Goal: Use online tool/utility: Utilize a website feature to perform a specific function

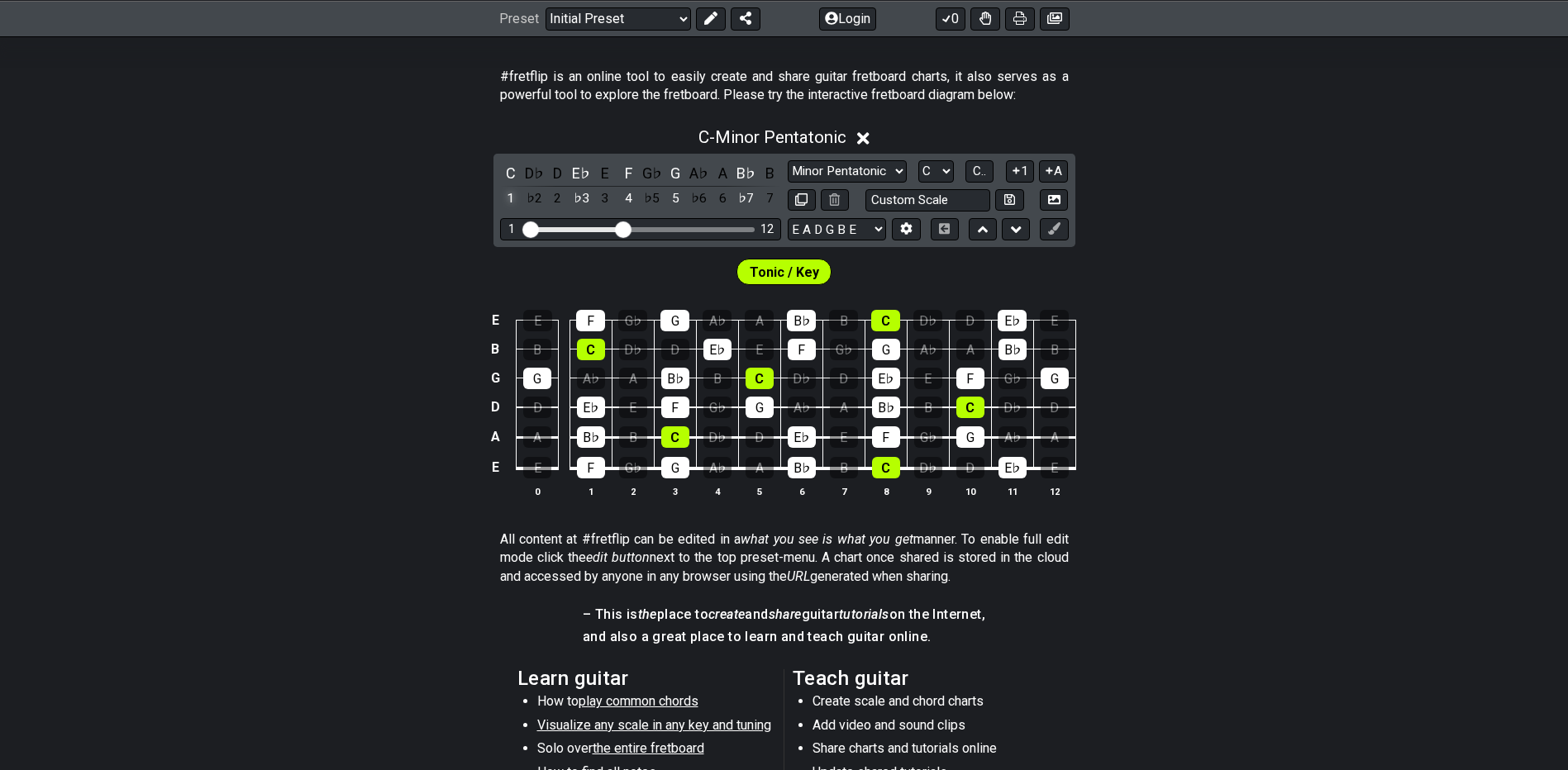
scroll to position [235, 0]
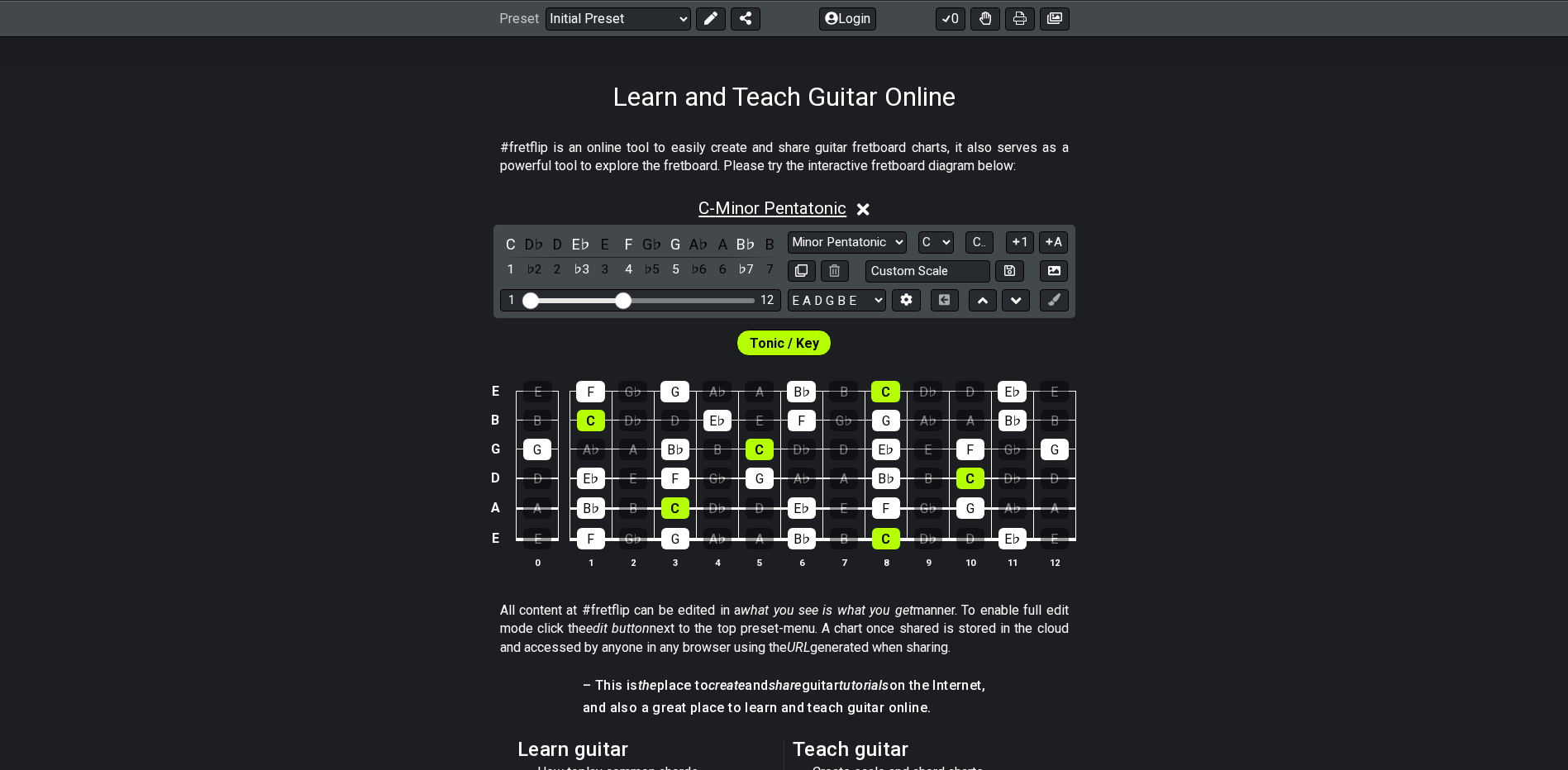
click at [759, 207] on span "C - Minor Pentatonic" at bounding box center [772, 209] width 148 height 20
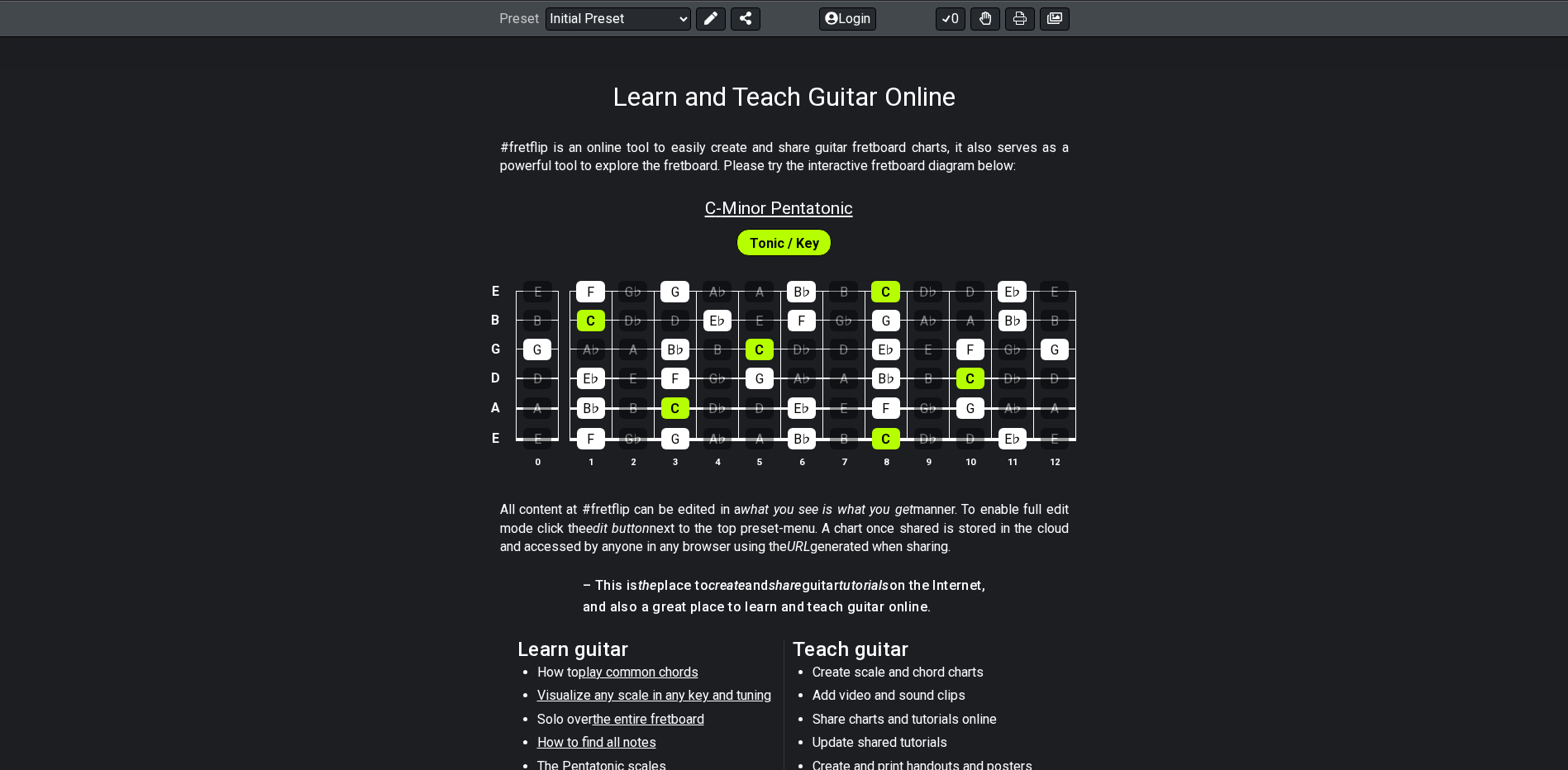
click at [759, 207] on span "C - Minor Pentatonic" at bounding box center [779, 209] width 148 height 20
select select "C"
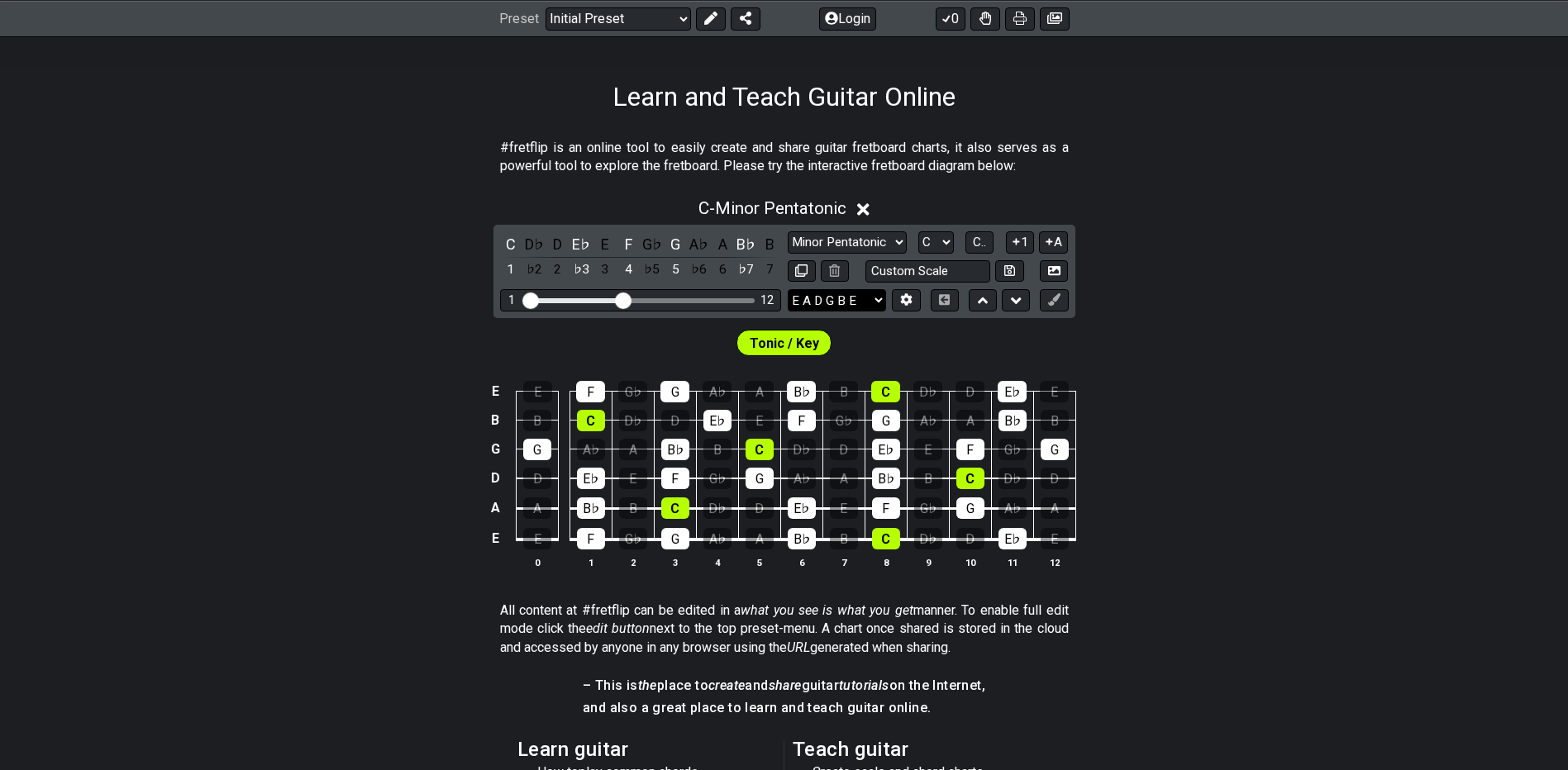
click at [818, 306] on select "E A D G B E E A D G B E E A D G B E B E A D F♯ B A D G C E A D A D G B E E♭ A♭ …" at bounding box center [837, 300] width 98 height 22
click at [499, 541] on td "E" at bounding box center [495, 539] width 20 height 31
click at [493, 544] on td "x" at bounding box center [495, 539] width 20 height 31
click at [492, 540] on td "o" at bounding box center [495, 539] width 20 height 31
click at [485, 549] on td at bounding box center [495, 539] width 20 height 31
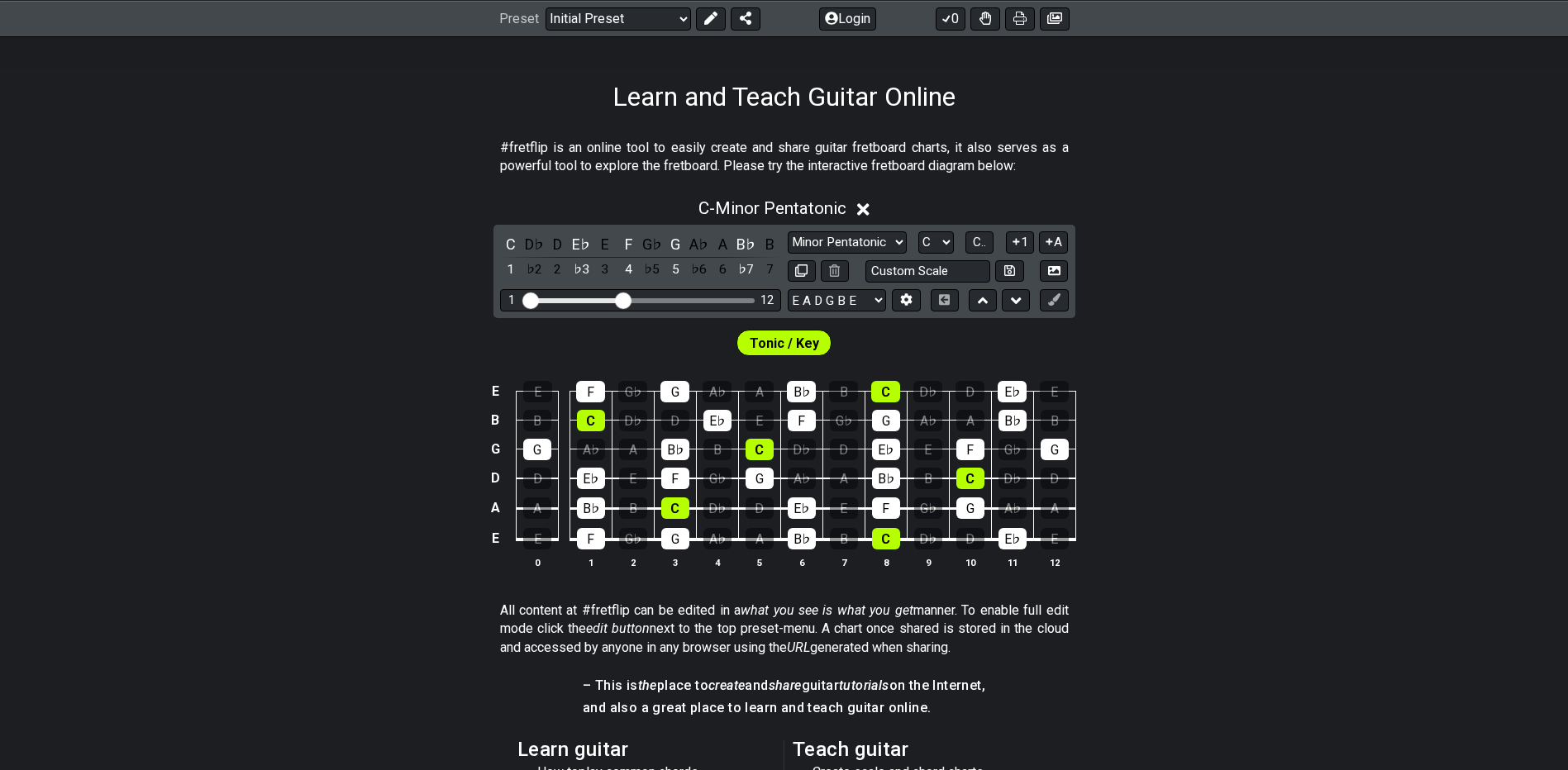
click at [362, 506] on div "E E F G♭ G A♭ A B♭ B C D♭ D E♭ E B B C D♭ D E♭ E F G♭ G A♭ A B♭ B G G A♭ A B♭ B…" at bounding box center [784, 476] width 1568 height 232
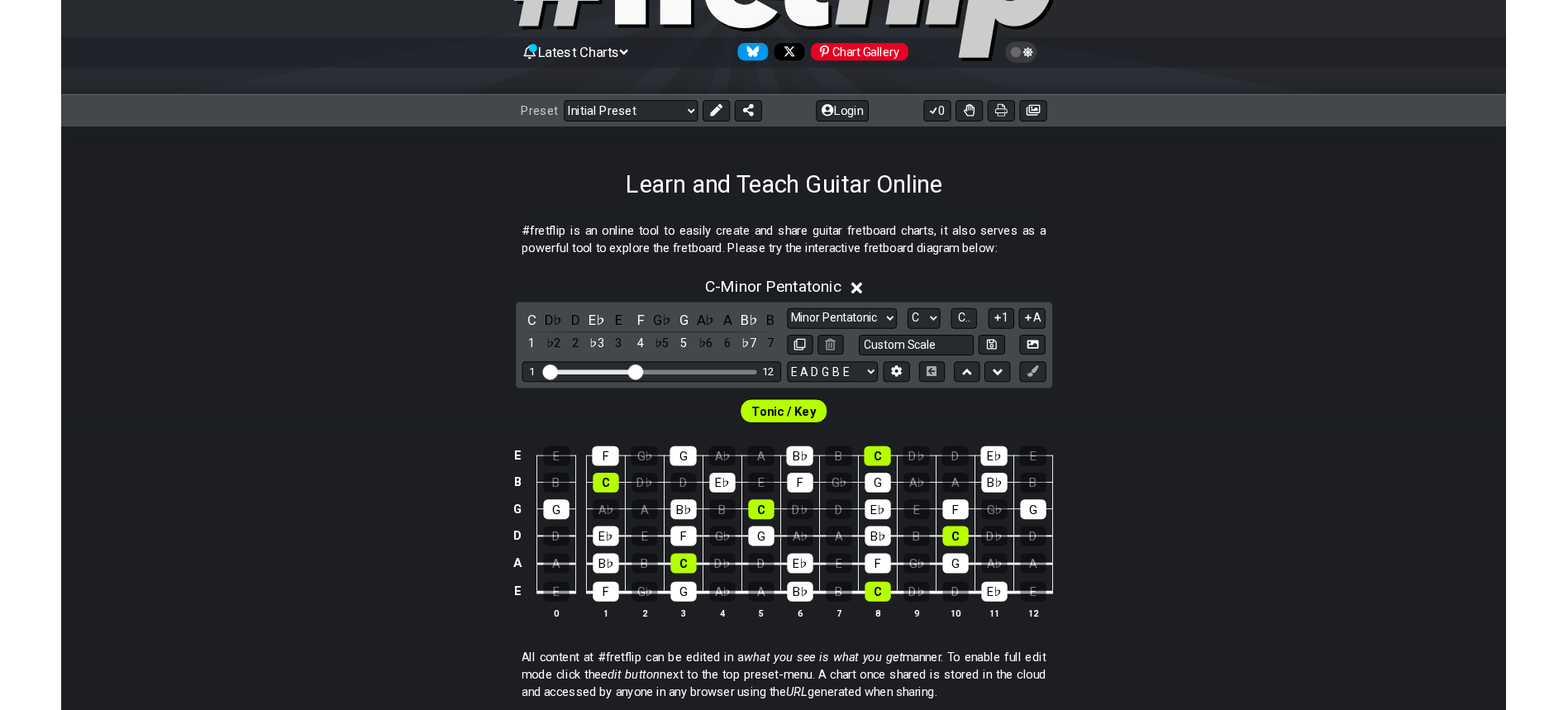
scroll to position [152, 0]
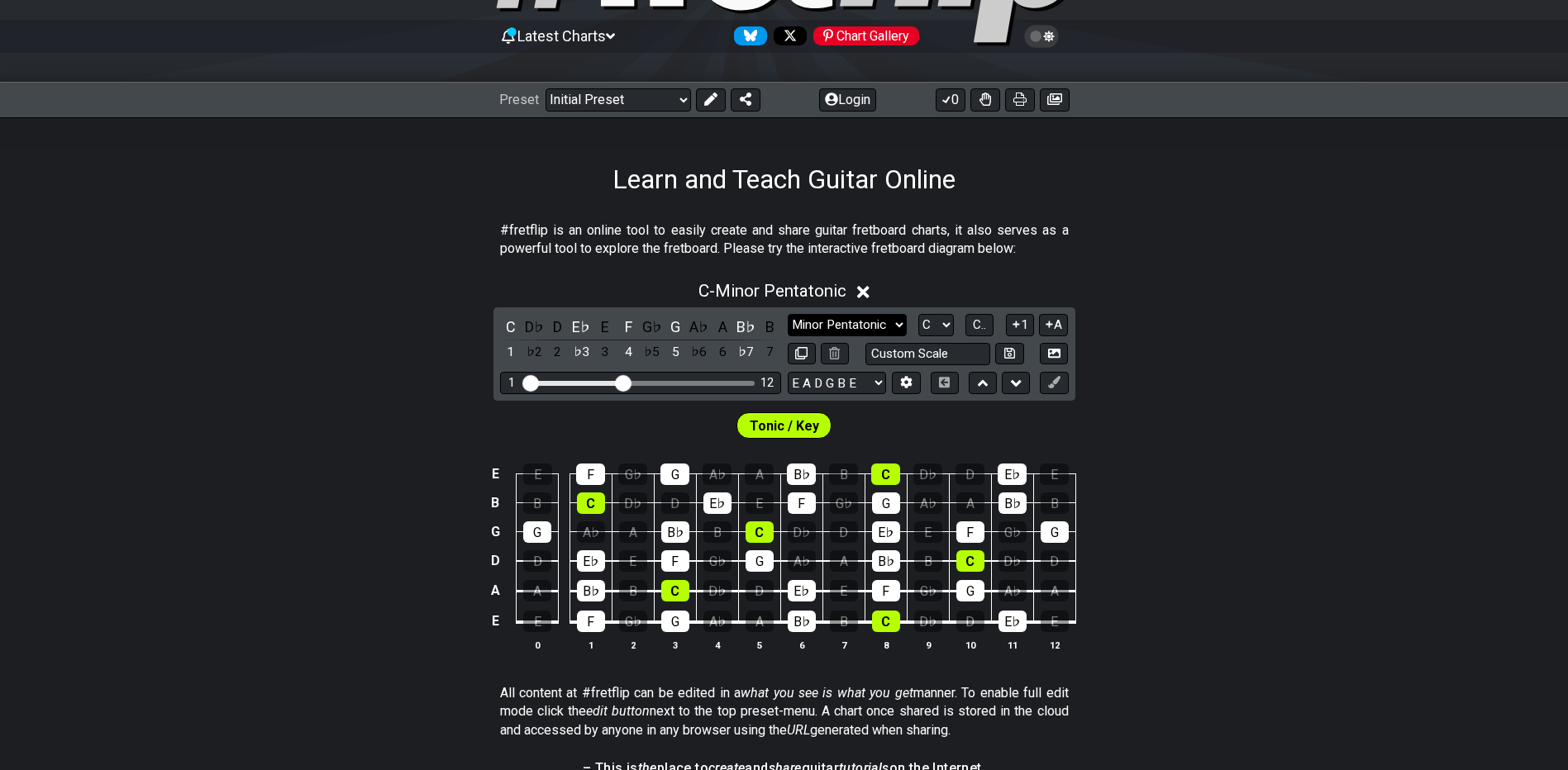
click at [863, 327] on select "Minor Pentatonic Click to edit Minor Pentatonic Major Pentatonic Minor Blues Ma…" at bounding box center [847, 325] width 119 height 22
select select "Minor / Aeolian"
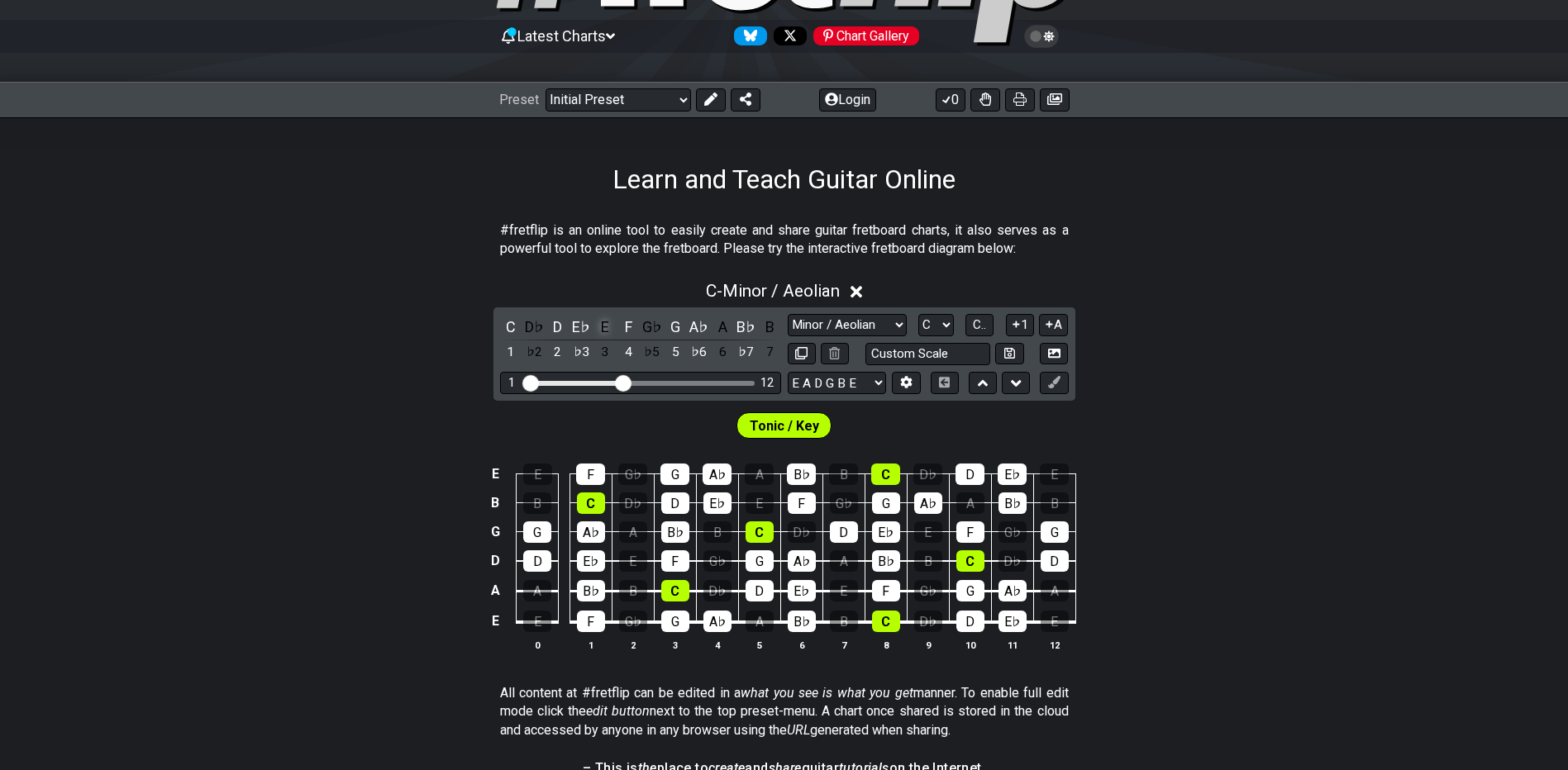
click at [602, 325] on div "E" at bounding box center [605, 327] width 22 height 22
click at [859, 292] on icon at bounding box center [854, 292] width 13 height 13
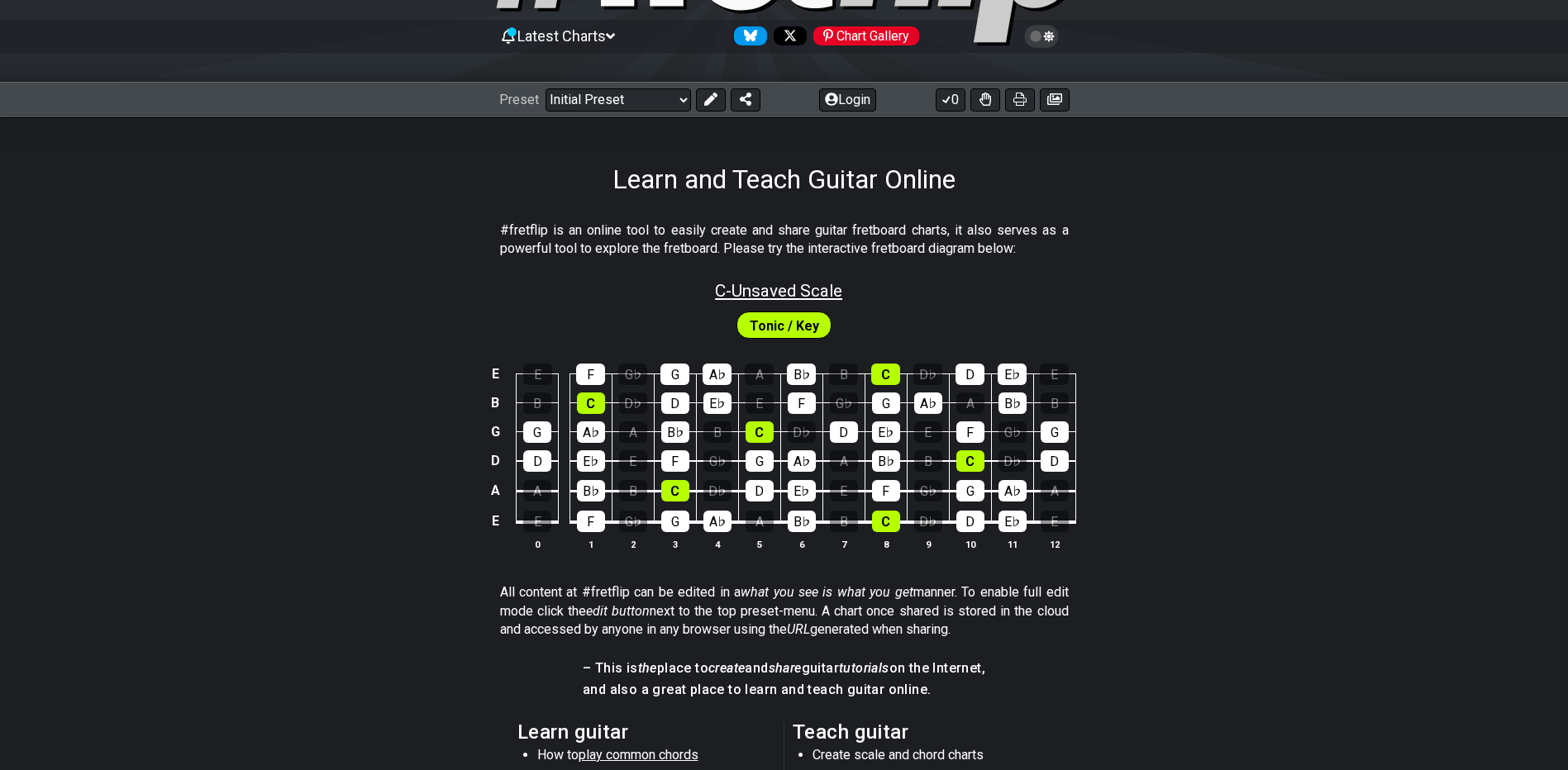
click at [833, 292] on span "C - Unsaved Scale" at bounding box center [779, 291] width 128 height 20
select select "Minor / Aeolian"
select select "C"
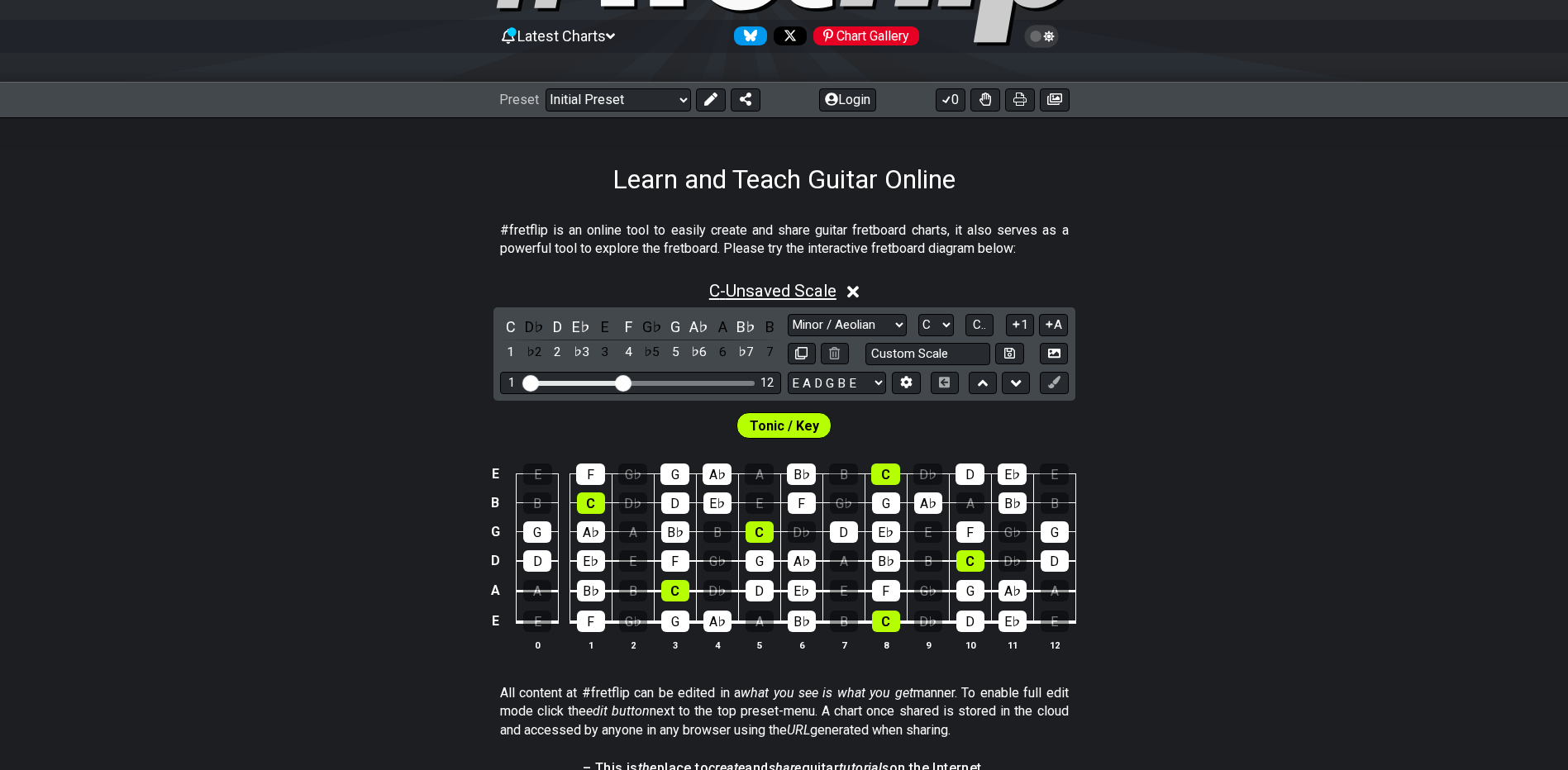
click at [794, 296] on span "C - Unsaved Scale" at bounding box center [773, 291] width 128 height 20
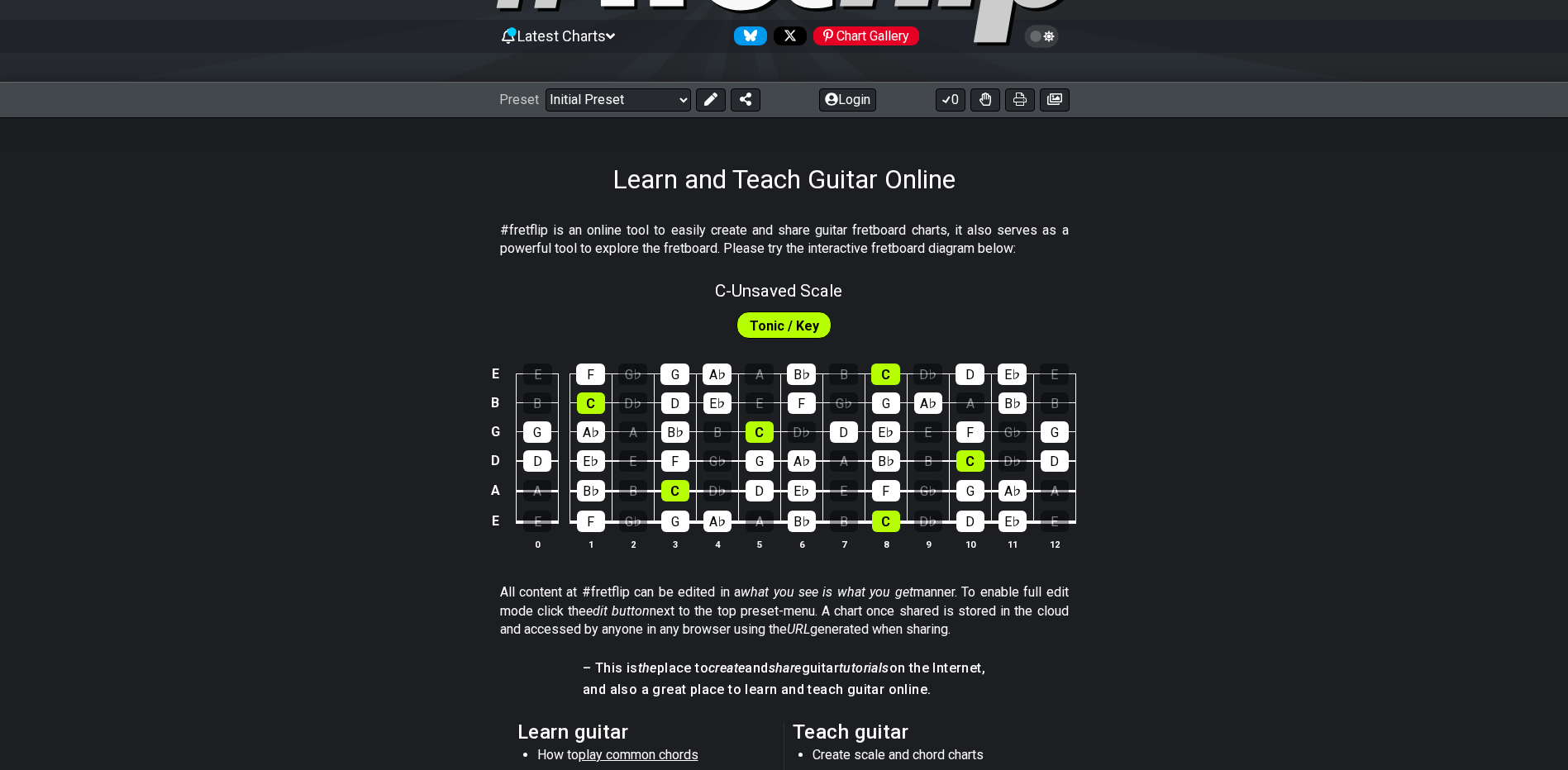
click at [797, 326] on span "Tonic / Key" at bounding box center [784, 326] width 69 height 24
click at [755, 326] on span "Tonic / Key" at bounding box center [784, 326] width 69 height 24
click at [724, 289] on span "C - Unsaved Scale" at bounding box center [779, 291] width 128 height 20
select select "Minor / Aeolian"
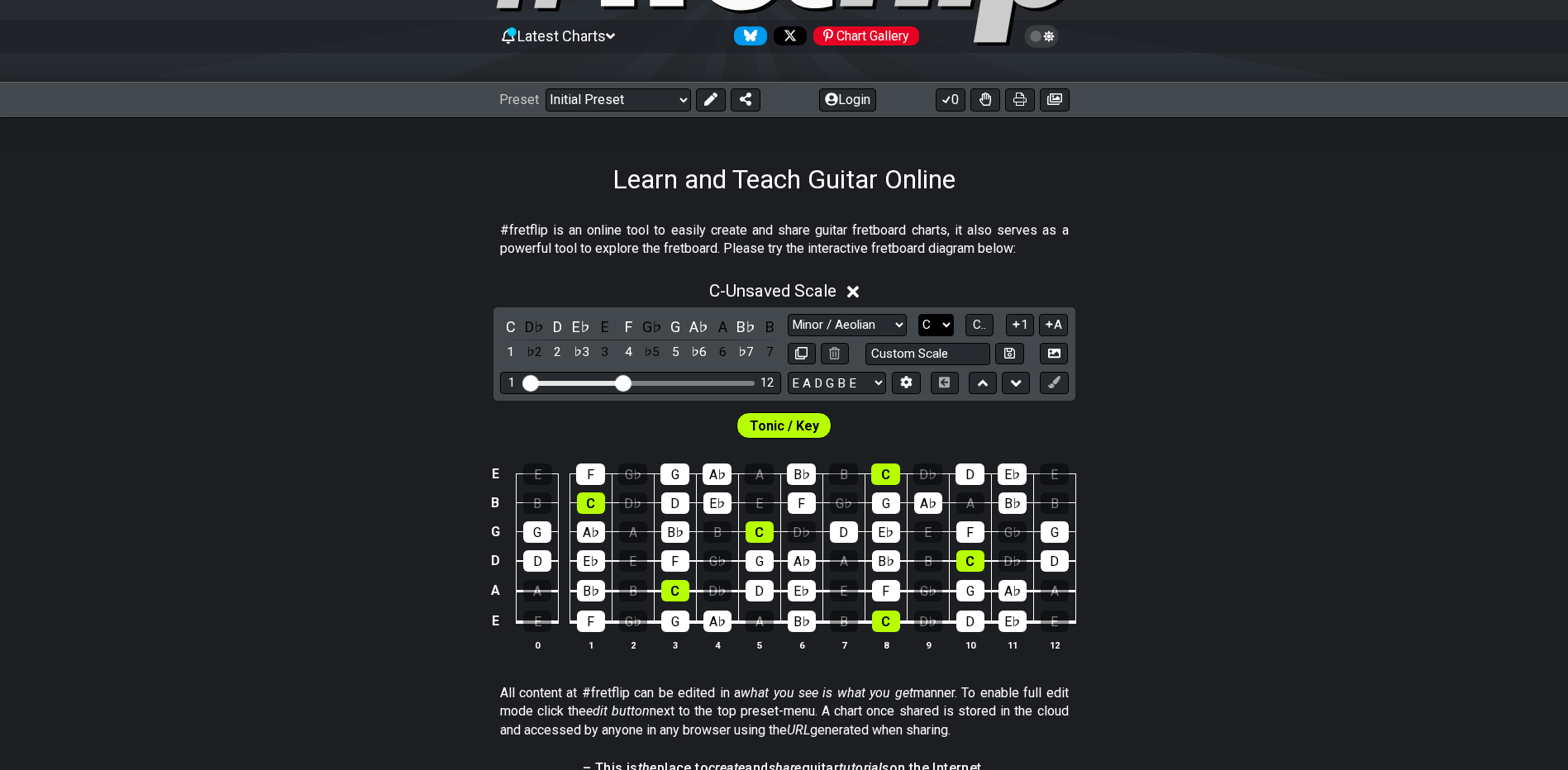
click at [945, 328] on select "A♭ A A♯ B♭ B C C♯ D♭ D D♯ E♭ E F F♯ G♭ G G♯" at bounding box center [936, 325] width 36 height 22
select select "E"
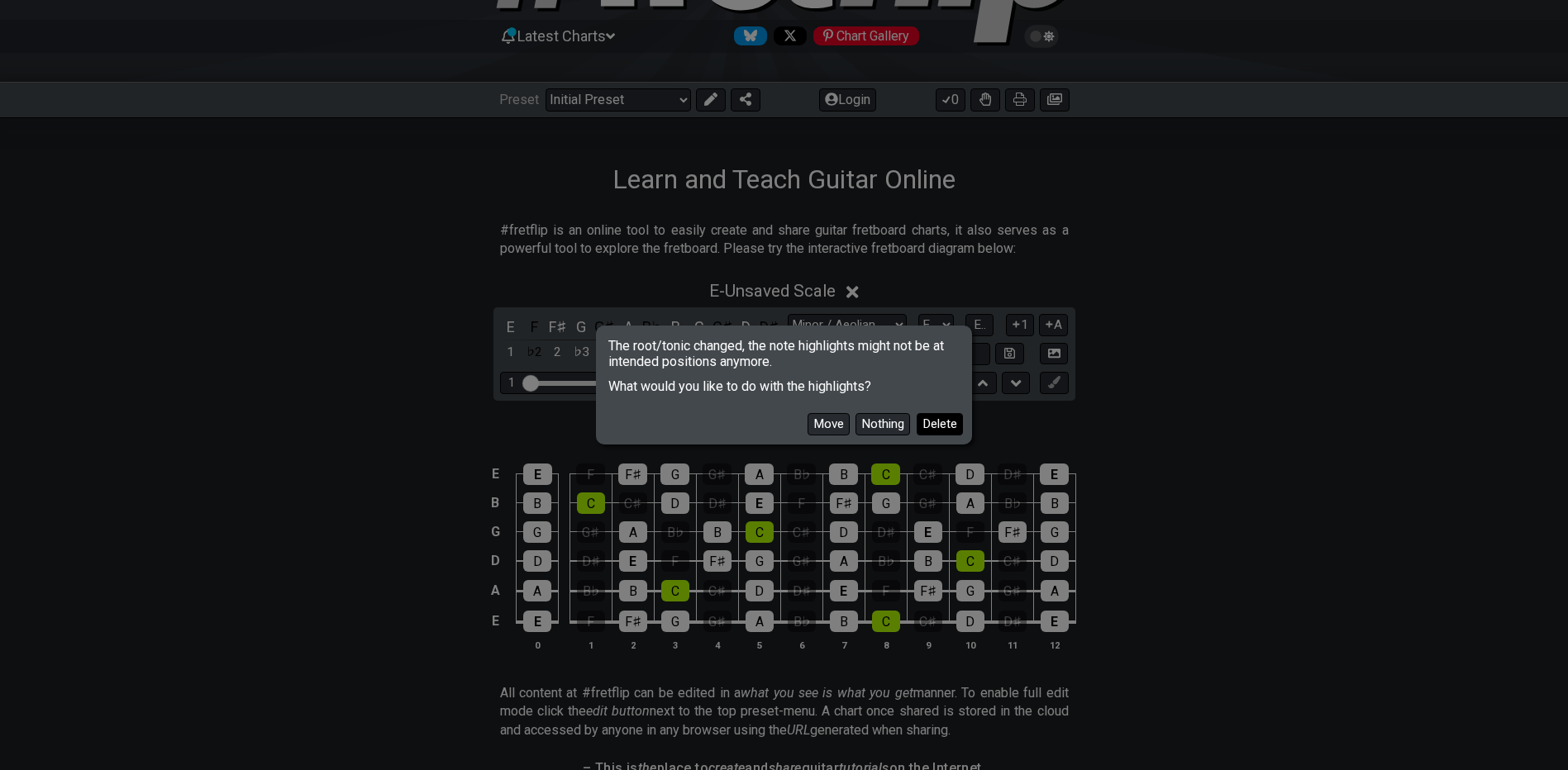
click at [942, 428] on button "Delete" at bounding box center [939, 424] width 46 height 22
